Goal: Information Seeking & Learning: Learn about a topic

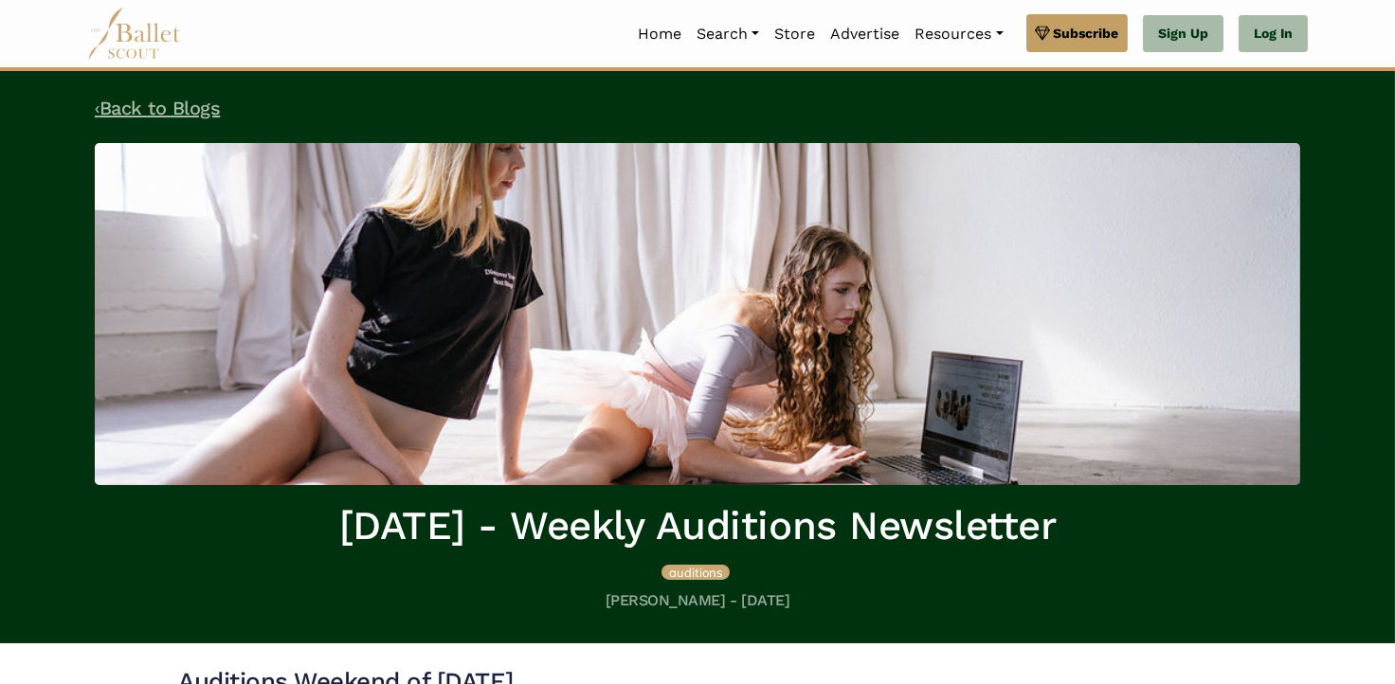
click at [148, 106] on link "‹ Back to Blogs" at bounding box center [157, 108] width 125 height 23
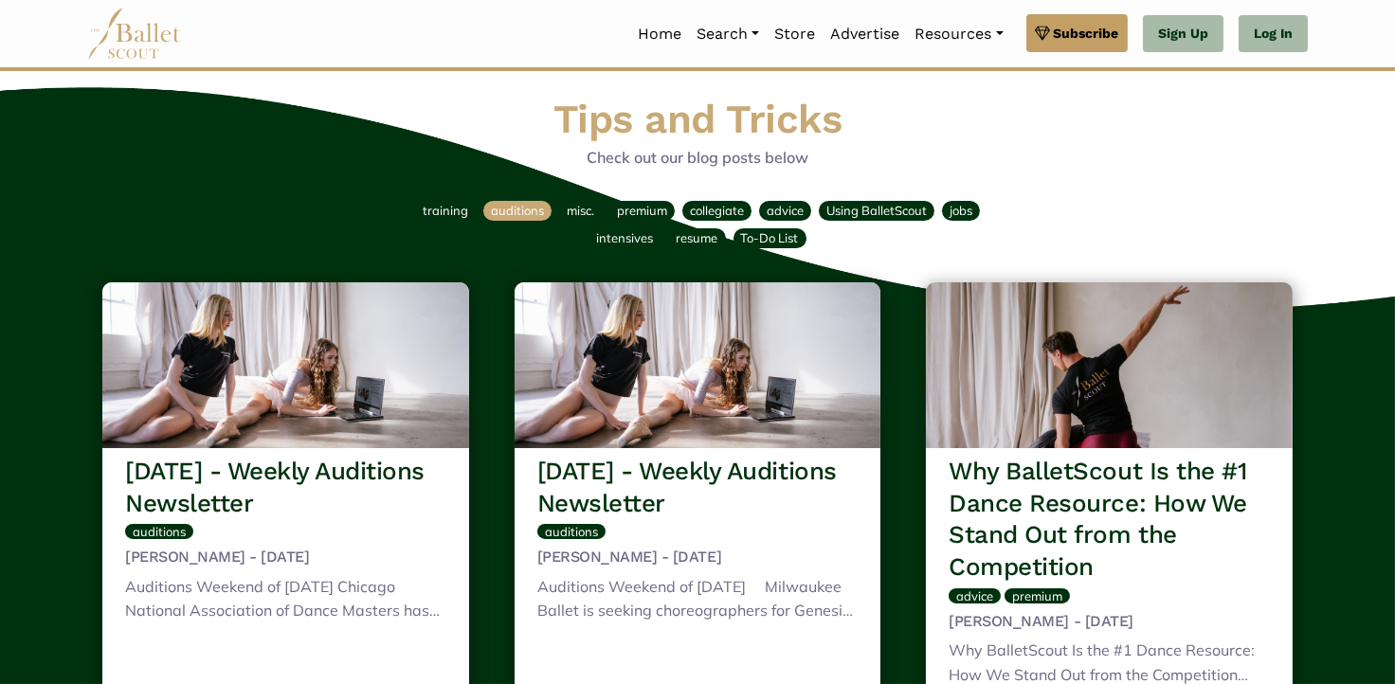
click at [514, 215] on span "auditions" at bounding box center [517, 210] width 53 height 15
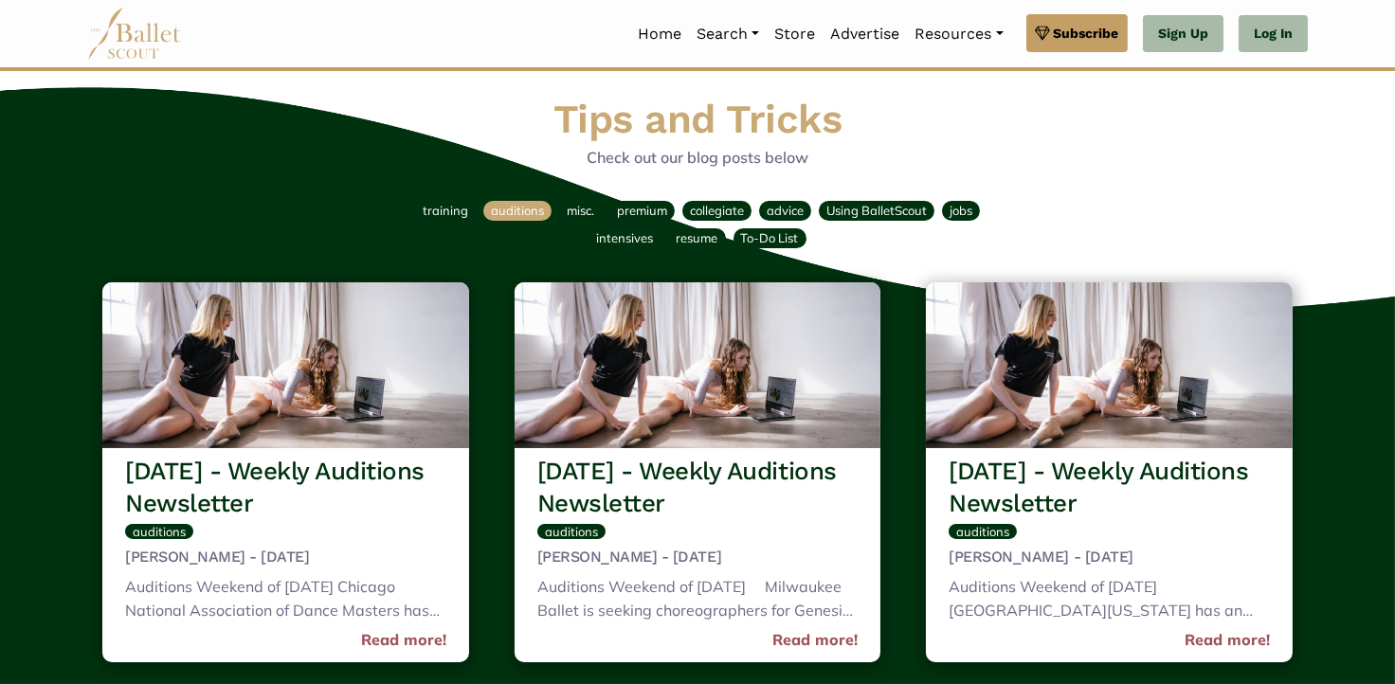
click at [143, 37] on img at bounding box center [134, 34] width 95 height 52
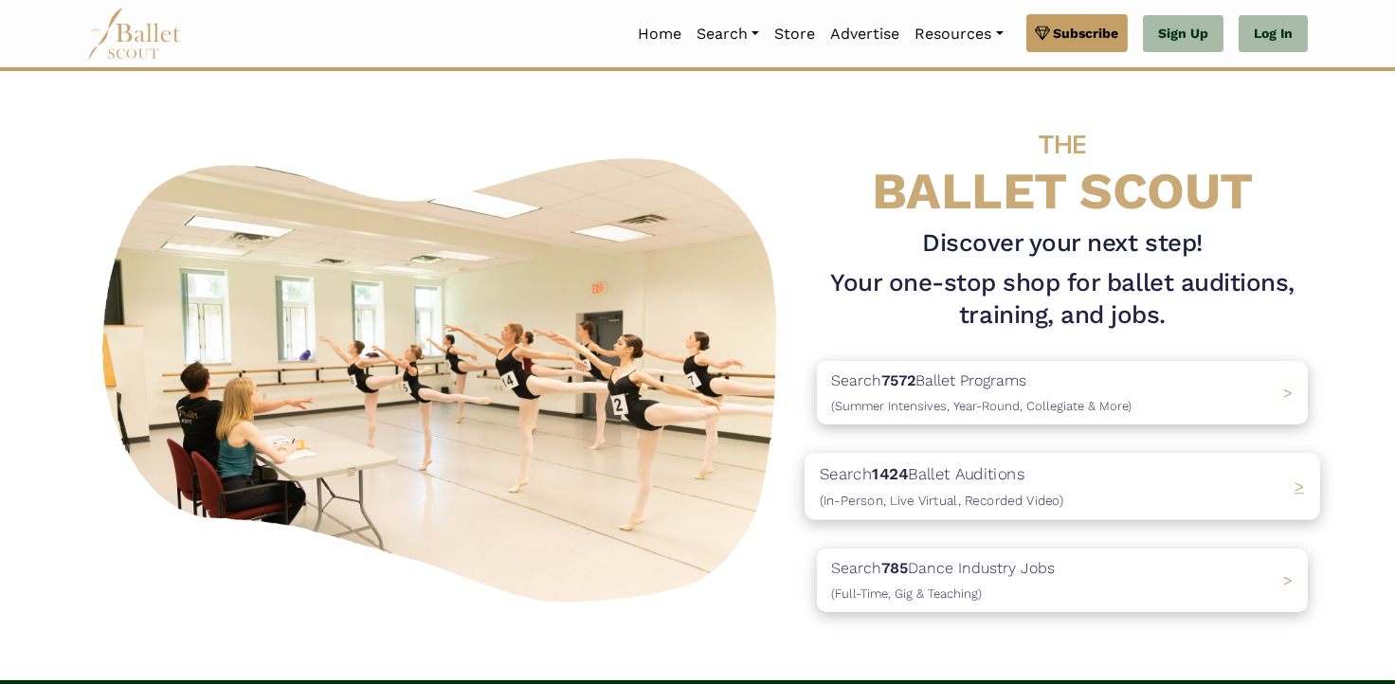
click at [964, 482] on p "Search 1424 Ballet Auditions (In-Person, Live Virtual, Recorded Video)" at bounding box center [942, 486] width 244 height 51
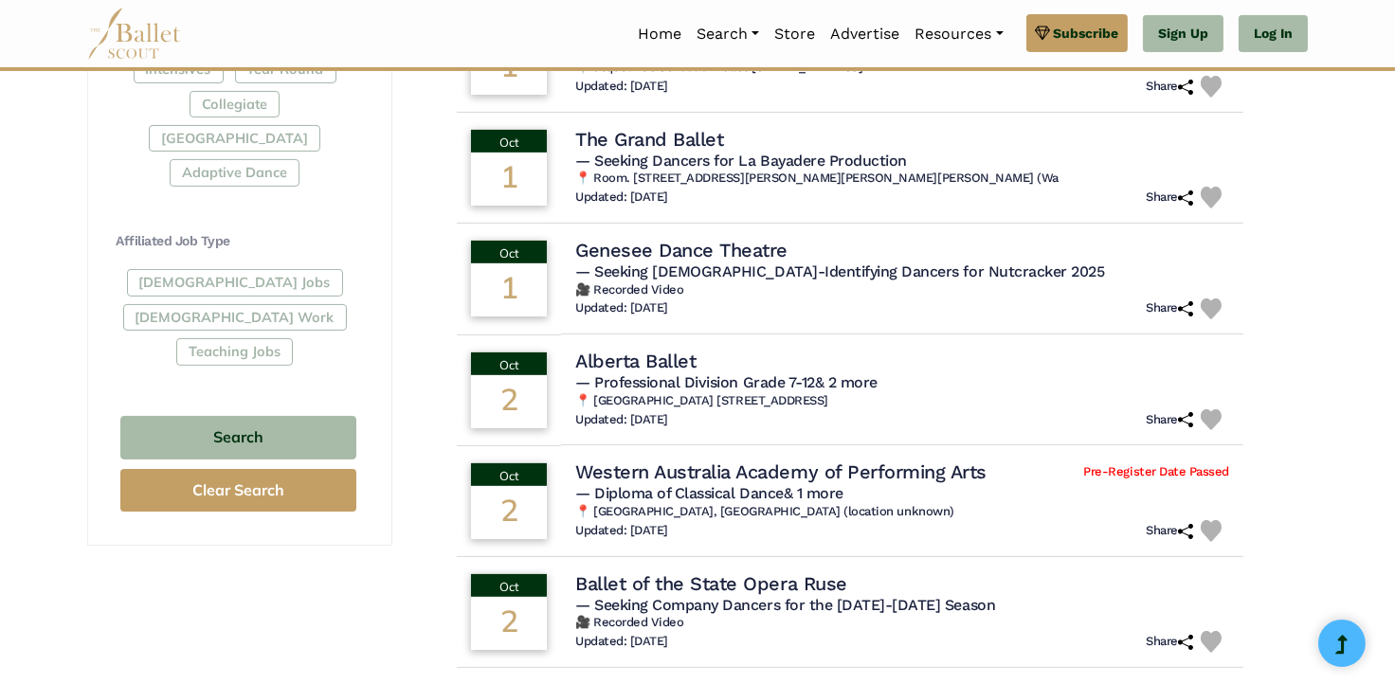
scroll to position [1042, 0]
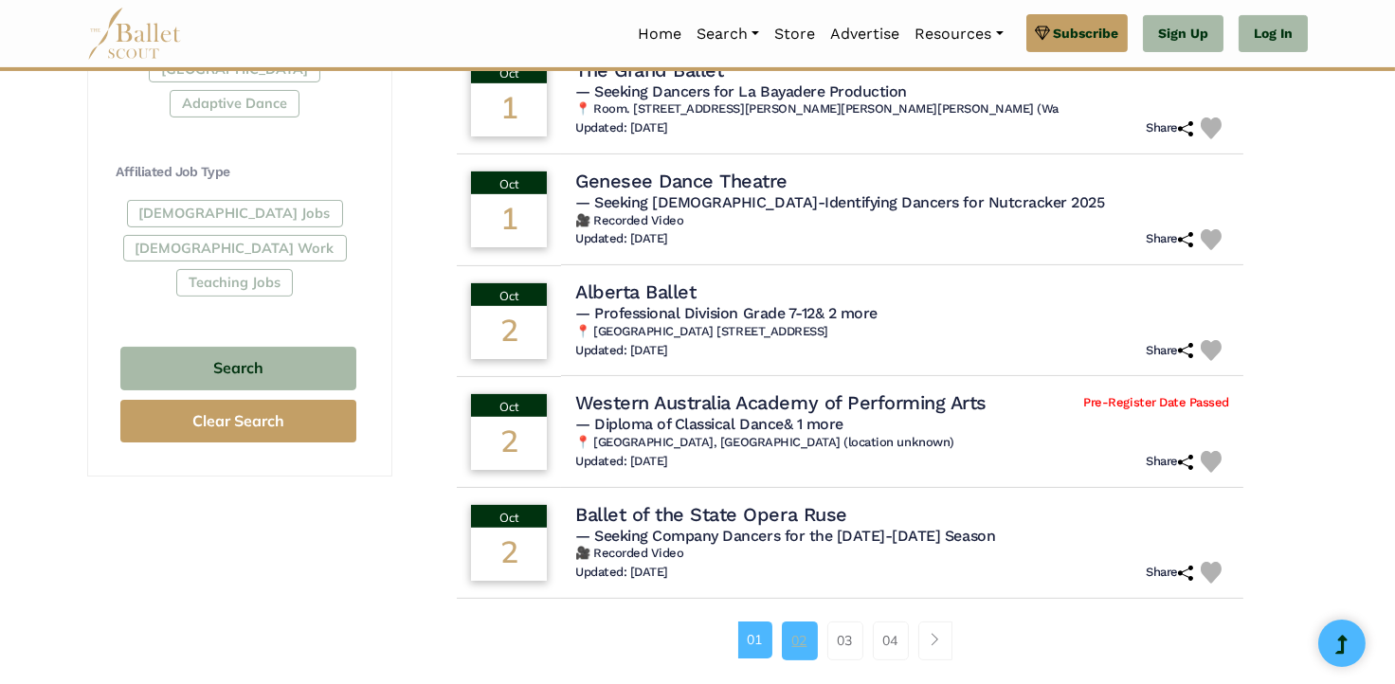
click at [789, 636] on link "02" at bounding box center [800, 641] width 36 height 38
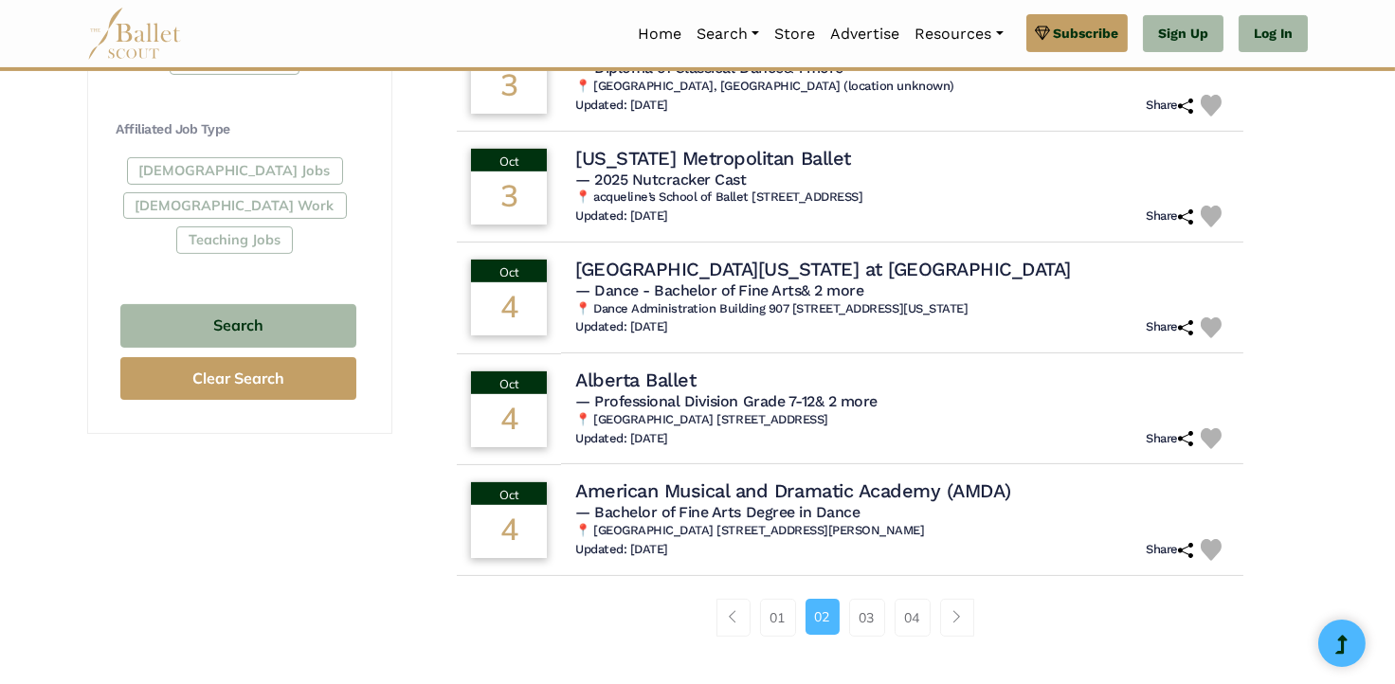
scroll to position [1137, 0]
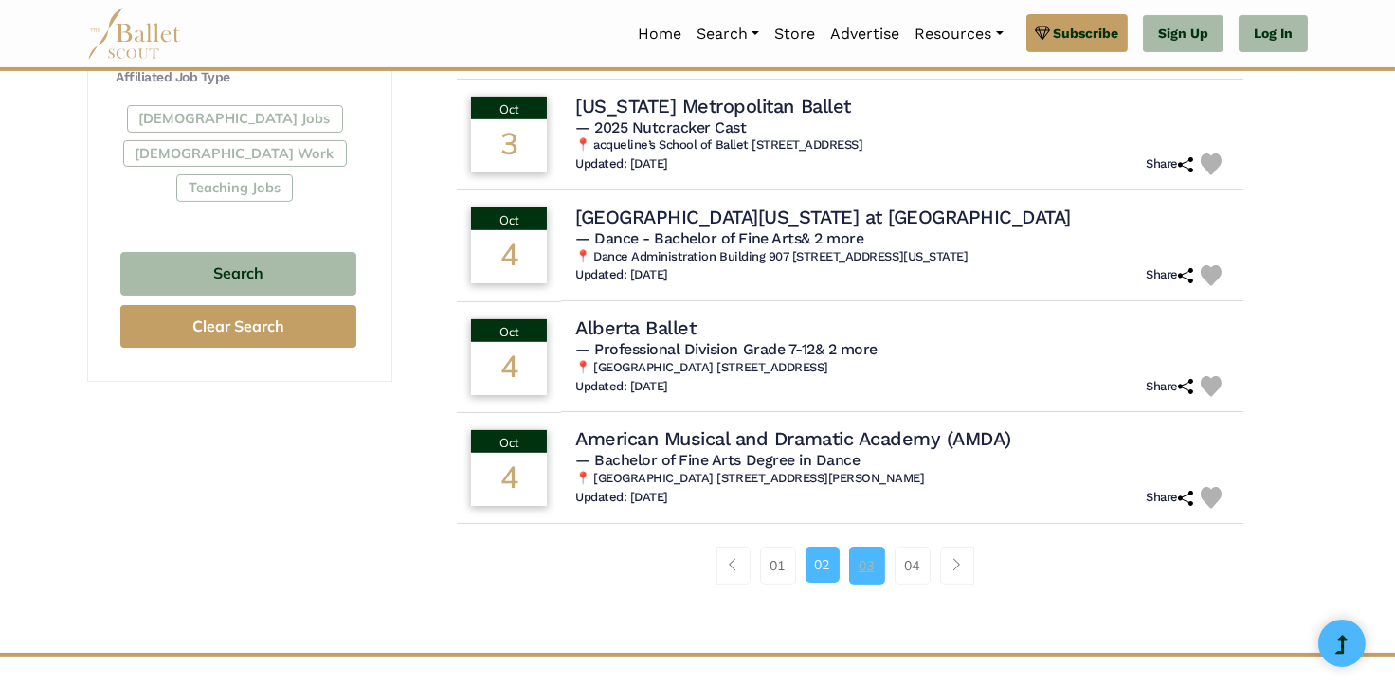
click at [869, 568] on link "03" at bounding box center [867, 566] width 36 height 38
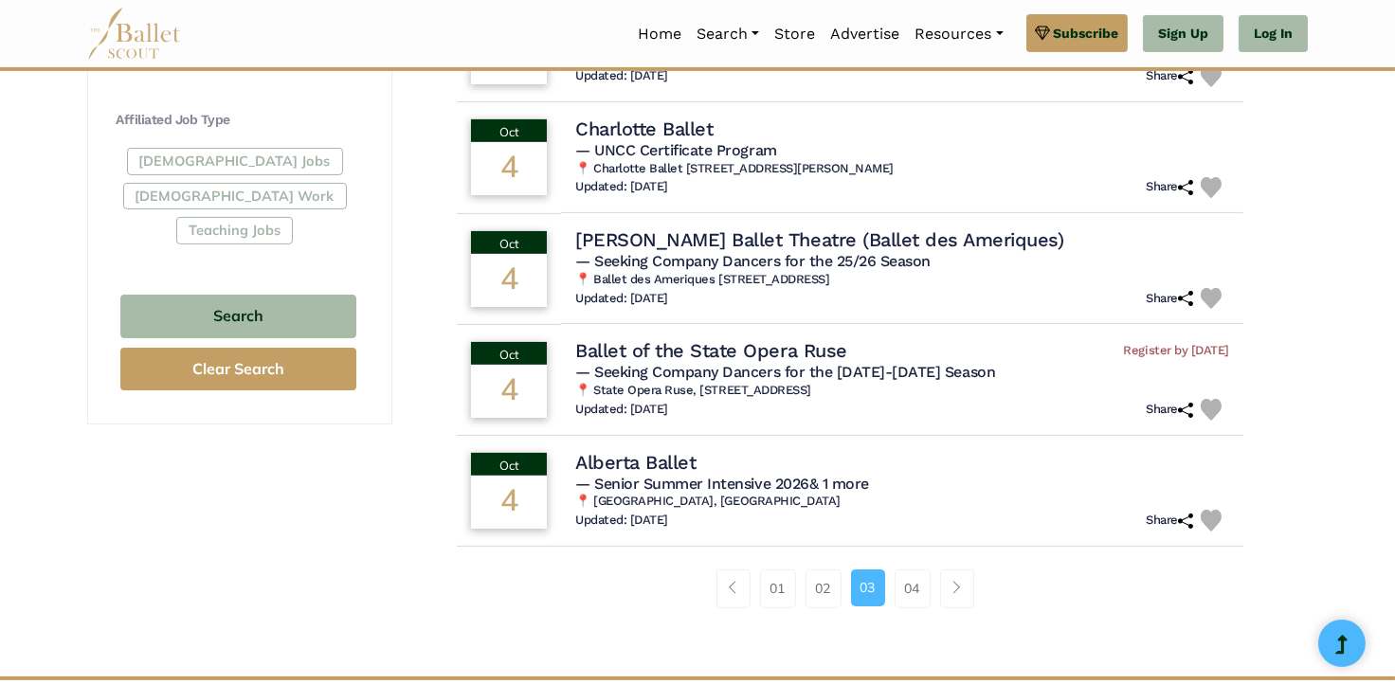
scroll to position [1137, 0]
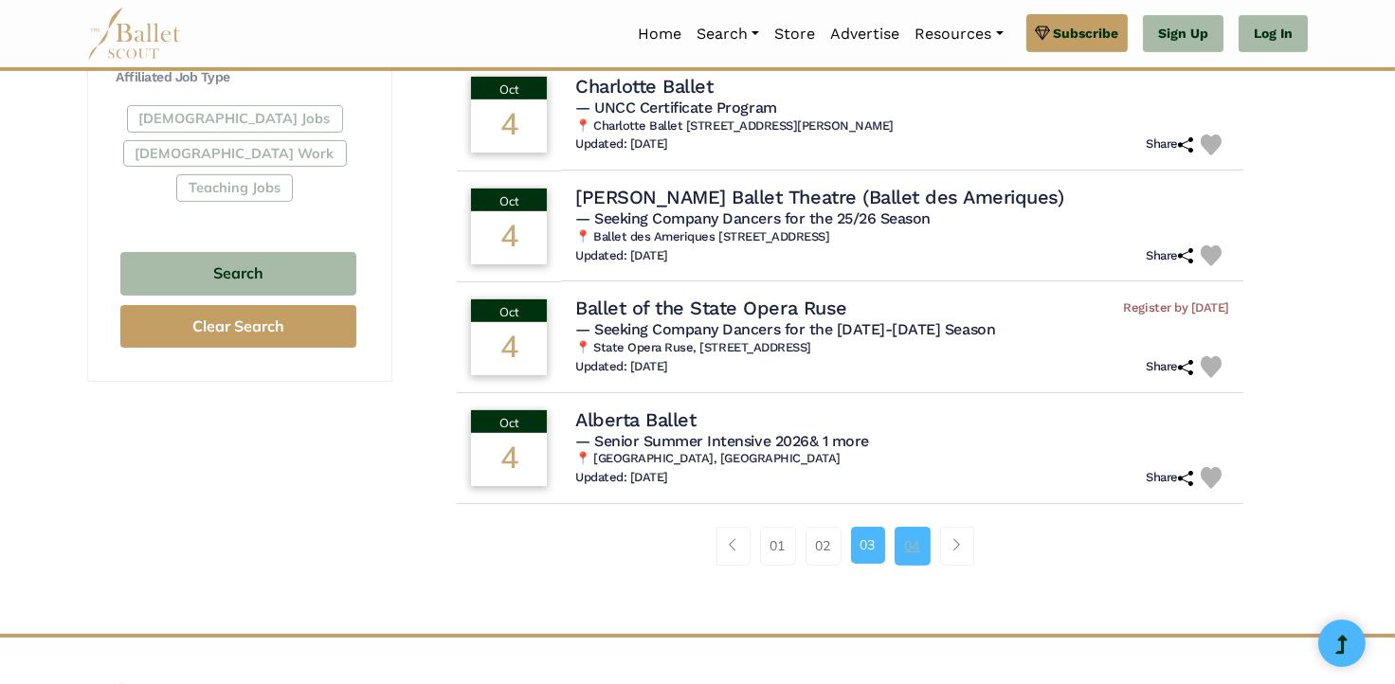
click at [915, 548] on link "04" at bounding box center [913, 546] width 36 height 38
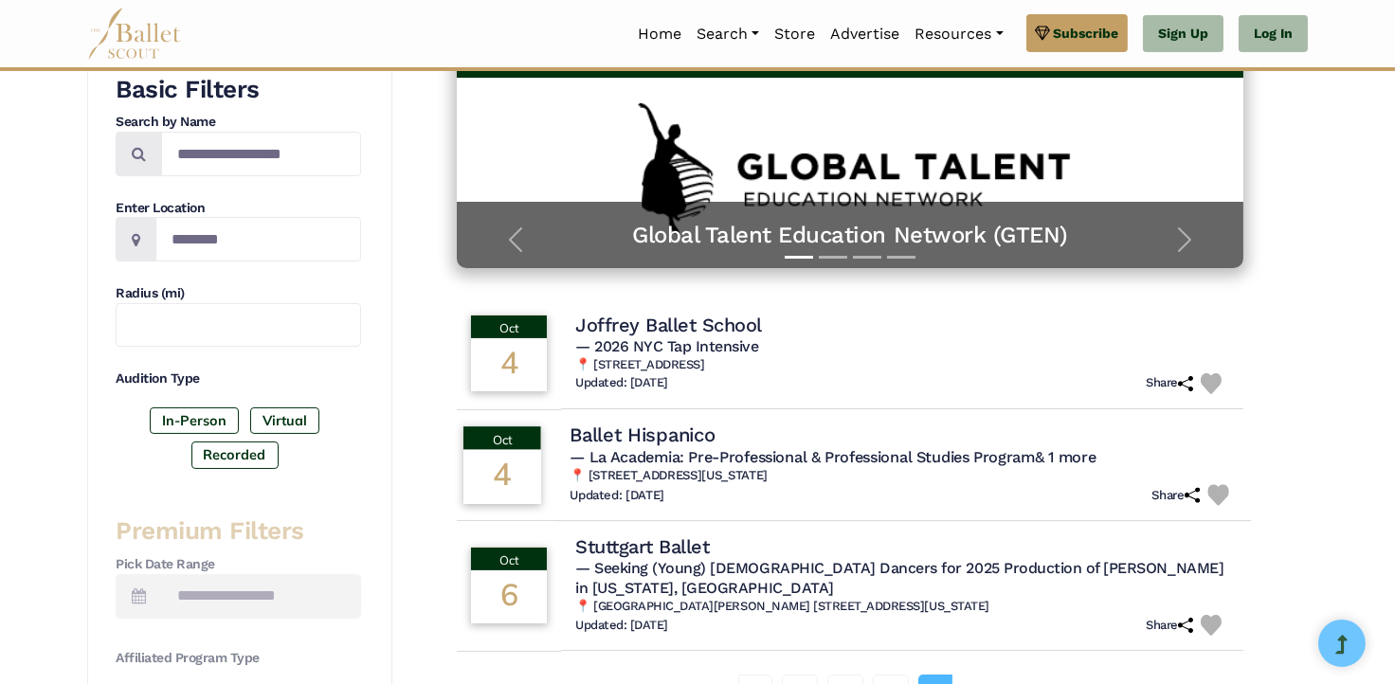
scroll to position [474, 0]
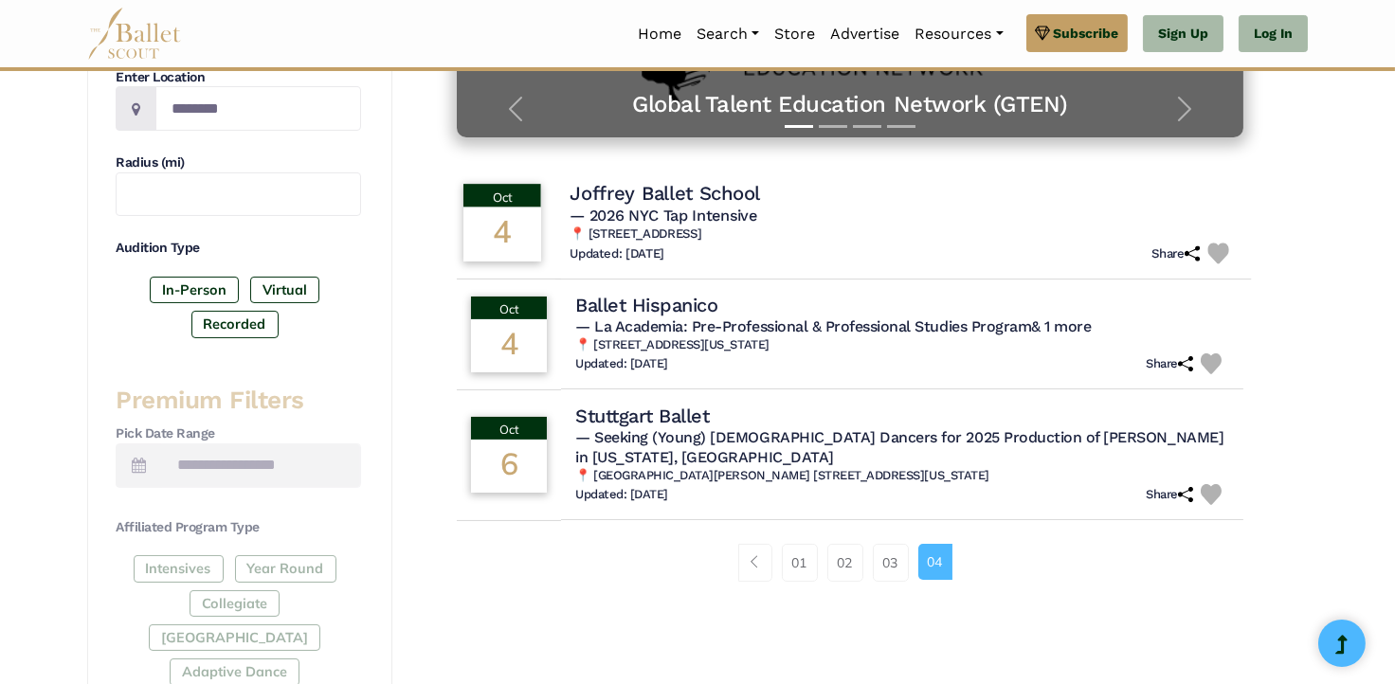
drag, startPoint x: 901, startPoint y: 559, endPoint x: 1065, endPoint y: 219, distance: 377.6
click at [1065, 219] on h5 "— 2026 NYC Tap Intensive" at bounding box center [903, 217] width 667 height 20
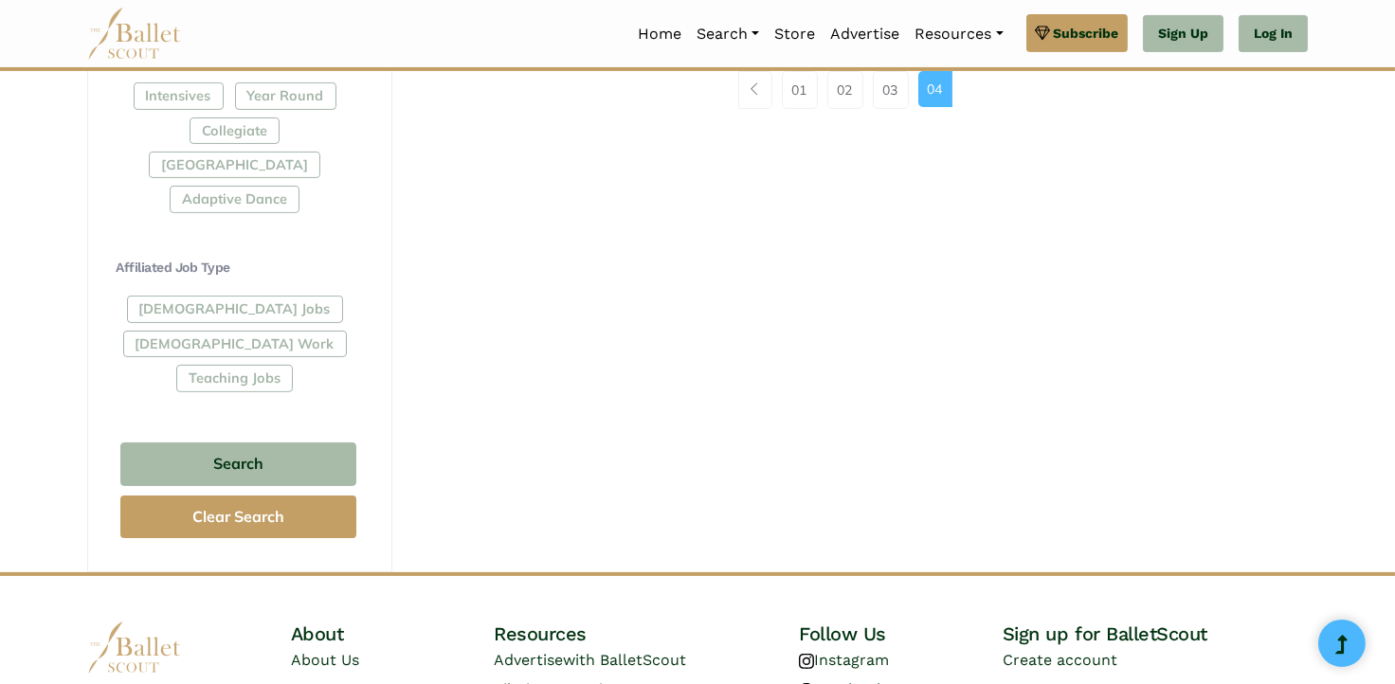
scroll to position [948, 0]
